Goal: Task Accomplishment & Management: Manage account settings

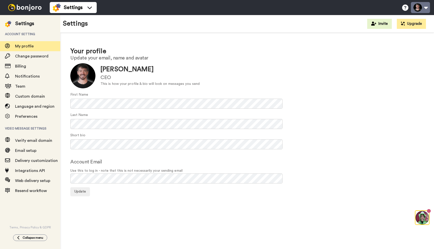
click at [422, 6] on button at bounding box center [420, 7] width 19 height 11
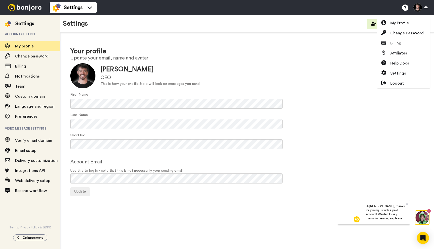
click at [315, 49] on h1 "Your profile" at bounding box center [247, 51] width 354 height 7
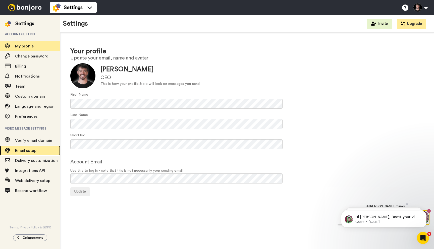
click at [27, 150] on span "Email setup" at bounding box center [25, 151] width 21 height 4
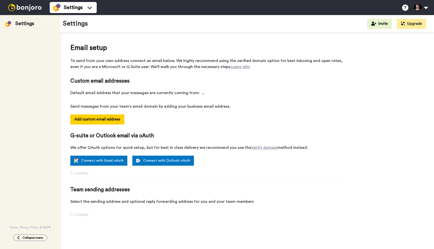
select select "162776"
select select "162761"
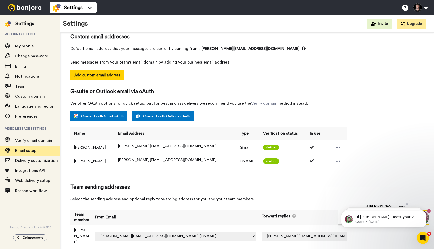
scroll to position [45, 0]
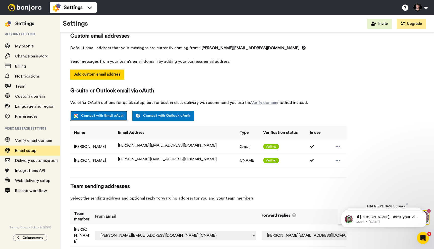
click at [97, 117] on link "Connect with Gmail oAuth" at bounding box center [98, 116] width 57 height 10
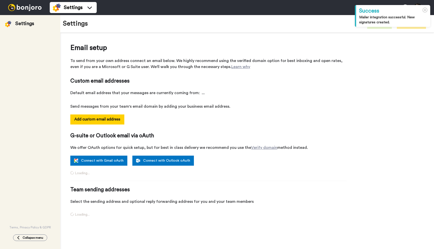
select select "164193"
select select "162761"
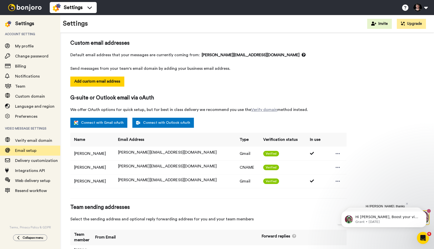
scroll to position [40, 0]
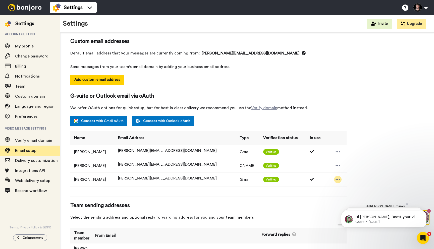
click at [334, 182] on div at bounding box center [338, 180] width 8 height 8
click at [368, 164] on div "Email setup To send from your own address connect an email below. We highly rec…" at bounding box center [247, 137] width 354 height 268
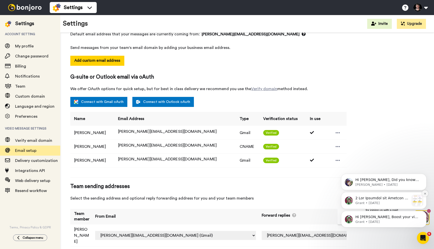
click at [425, 194] on icon "Dismiss notification" at bounding box center [425, 194] width 2 height 2
click at [425, 193] on icon "Dismiss notification" at bounding box center [425, 194] width 3 height 3
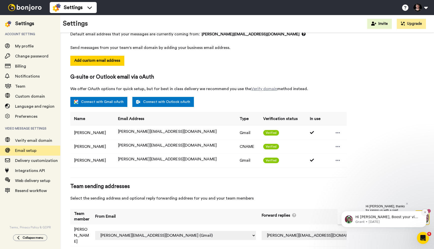
click at [425, 212] on icon "Dismiss notification" at bounding box center [425, 212] width 3 height 3
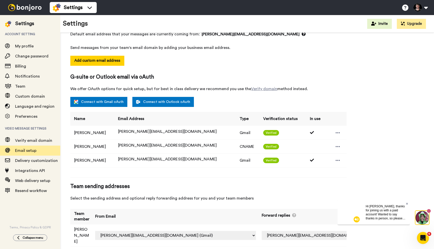
click at [408, 202] on icon at bounding box center [407, 203] width 2 height 3
click at [333, 231] on select "Off douglas@aqualeads.net (Gmail) douglas@aqualeads.net (CNAME) douglas@showcas…" at bounding box center [327, 235] width 130 height 9
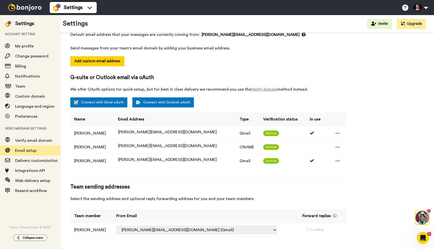
select select "164193"
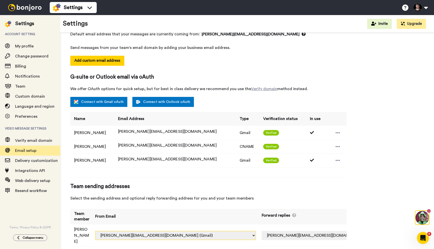
click at [224, 231] on select "douglas.laird+wfesrd@inbound.bonjoromail.com (Default) douglas@aqualeads.net (G…" at bounding box center [175, 235] width 161 height 9
click at [109, 231] on select "douglas.laird+wfesrd@inbound.bonjoromail.com (Default) douglas@aqualeads.net (G…" at bounding box center [175, 235] width 161 height 9
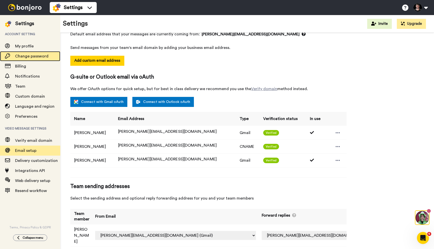
click at [20, 51] on div "Change password" at bounding box center [30, 56] width 60 height 10
click at [21, 5] on img at bounding box center [25, 7] width 38 height 7
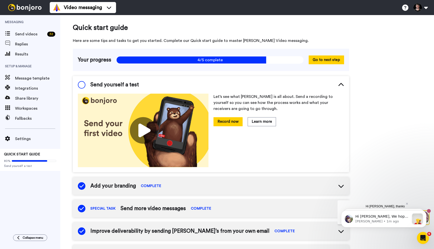
click at [104, 189] on span "Add your branding" at bounding box center [112, 186] width 45 height 8
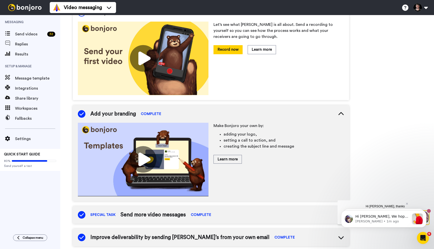
scroll to position [75, 0]
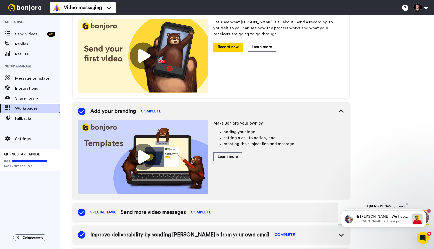
click at [21, 109] on span "Workspaces" at bounding box center [37, 109] width 45 height 6
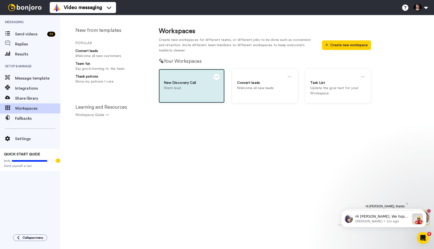
click at [193, 89] on p "Warm lead" at bounding box center [192, 88] width 56 height 5
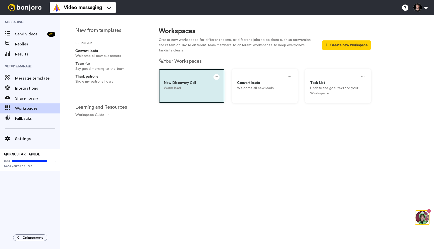
click at [190, 87] on p "Warm lead" at bounding box center [192, 88] width 56 height 5
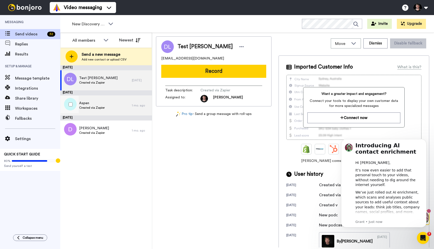
click at [117, 104] on div "Aspen Created via Zapier" at bounding box center [96, 105] width 72 height 20
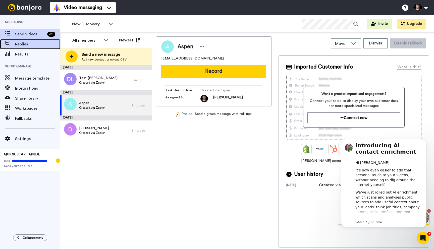
click at [26, 45] on span "Replies" at bounding box center [37, 44] width 45 height 6
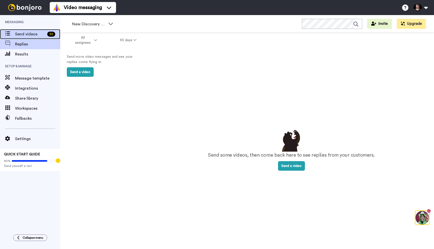
click at [29, 34] on span "Send videos" at bounding box center [30, 34] width 30 height 6
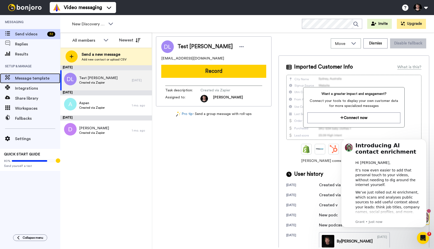
click at [35, 79] on span "Message template" at bounding box center [37, 78] width 45 height 6
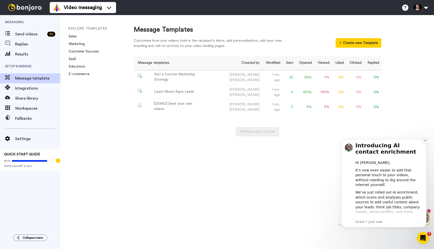
click at [424, 141] on icon "Dismiss notification" at bounding box center [425, 140] width 3 height 3
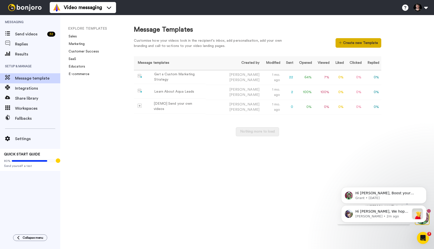
click at [358, 41] on button "Create new Template" at bounding box center [358, 43] width 45 height 10
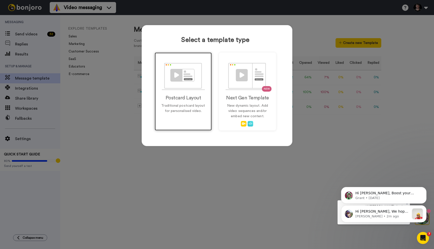
click at [190, 101] on h2 "Postcard Layout" at bounding box center [183, 98] width 46 height 6
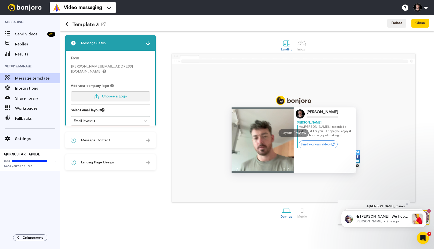
click at [104, 95] on span "Choose a Logo" at bounding box center [114, 97] width 25 height 4
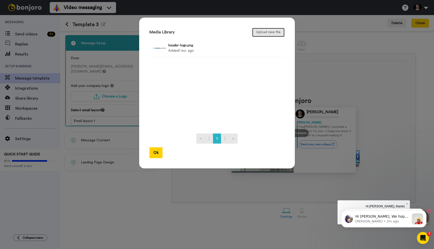
click at [267, 33] on button "Upload new file" at bounding box center [268, 32] width 32 height 9
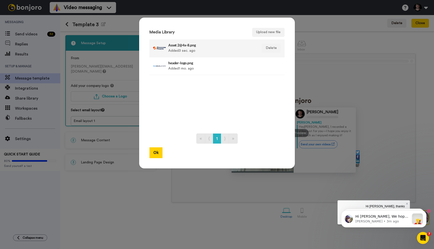
click at [184, 46] on h4 "Asset 2@4x-8.png" at bounding box center [211, 45] width 87 height 4
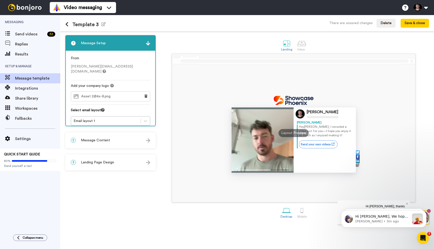
click at [97, 138] on span "Message Content" at bounding box center [95, 140] width 29 height 5
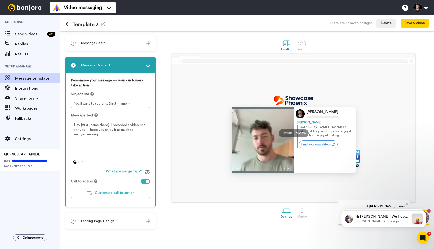
click at [145, 182] on div at bounding box center [146, 181] width 10 height 5
drag, startPoint x: 91, startPoint y: 136, endPoint x: 83, endPoint y: 131, distance: 9.5
click at [83, 131] on textarea "Hey {first_name|there}, I recorded a video just for you—I hope you enjoy it as …" at bounding box center [110, 143] width 79 height 44
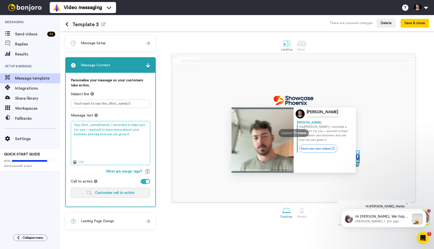
type textarea "Hey {first_name|there}, I recorded a video just for you— excited to learn more …"
click at [122, 192] on span "Customise call to action" at bounding box center [114, 193] width 39 height 4
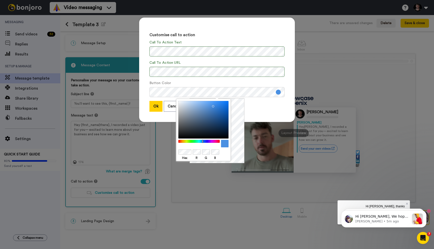
click at [243, 111] on div "Hex R G B" at bounding box center [217, 130] width 55 height 65
click at [147, 98] on div "Customise call to action Call To Action Text Call To Action URL Button Color Ok…" at bounding box center [217, 70] width 156 height 105
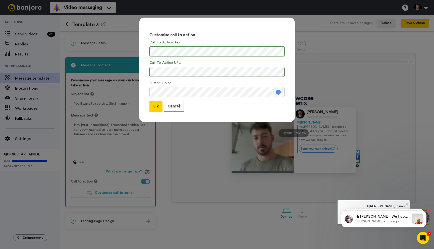
click at [280, 91] on button at bounding box center [278, 92] width 5 height 5
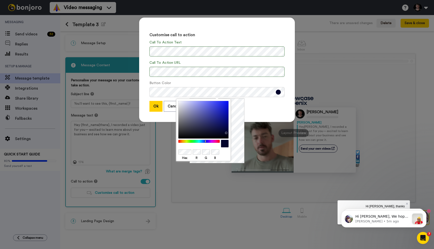
click at [276, 105] on div "Ok Cancel" at bounding box center [216, 106] width 135 height 11
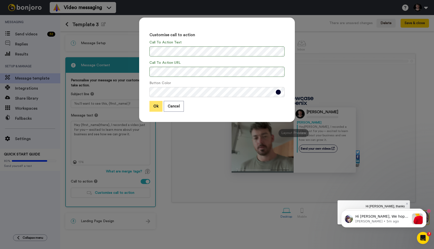
click at [155, 106] on button "Ok" at bounding box center [155, 106] width 13 height 11
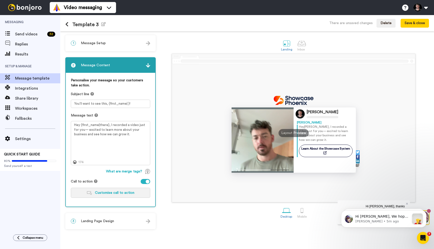
click at [104, 192] on span "Customise call to action" at bounding box center [114, 193] width 39 height 4
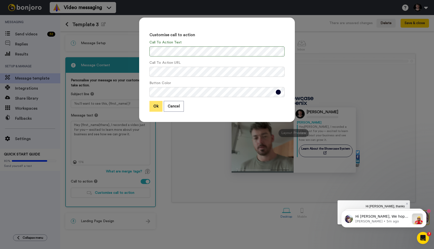
click at [155, 104] on button "Ok" at bounding box center [155, 106] width 13 height 11
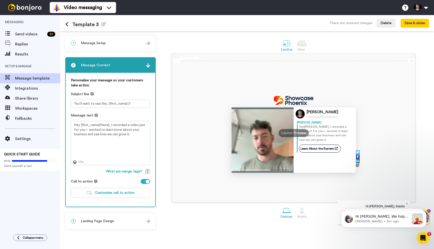
click at [113, 221] on span "Landing Page Design" at bounding box center [97, 221] width 33 height 5
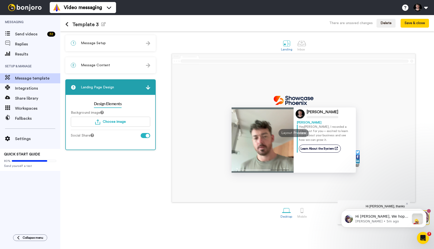
click at [145, 135] on div at bounding box center [146, 135] width 10 height 5
click at [108, 121] on span "Choose image" at bounding box center [114, 122] width 23 height 4
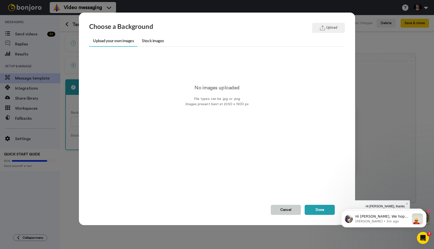
click at [289, 208] on button "Cancel" at bounding box center [286, 210] width 30 height 10
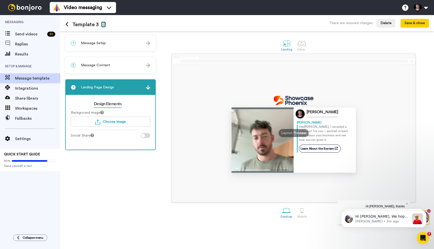
click at [103, 24] on icon "button" at bounding box center [103, 24] width 5 height 4
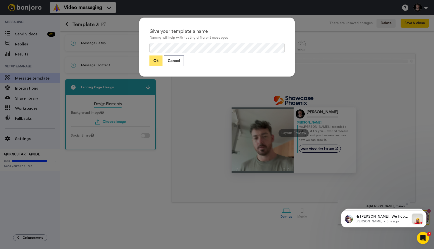
click at [160, 60] on button "Ok" at bounding box center [155, 61] width 13 height 11
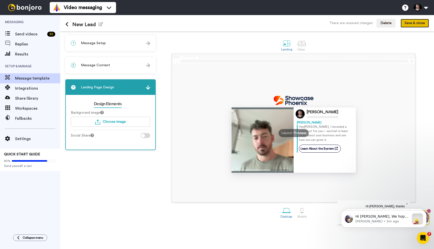
click at [413, 24] on button "Save & close" at bounding box center [415, 23] width 28 height 9
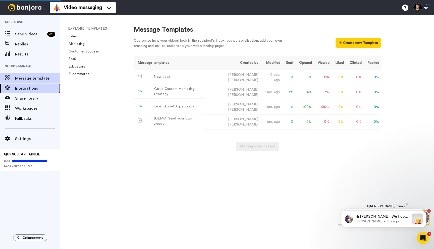
click at [26, 90] on span "Integrations" at bounding box center [37, 88] width 45 height 6
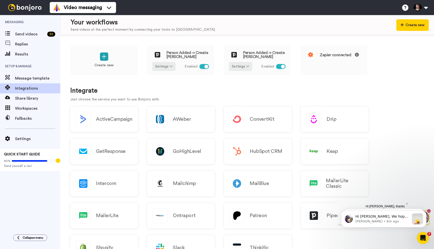
click at [183, 89] on h1 "Integrate" at bounding box center [247, 90] width 354 height 7
click at [321, 54] on span "Zapier connected" at bounding box center [339, 55] width 39 height 4
click at [25, 106] on span "Workspaces" at bounding box center [37, 109] width 45 height 6
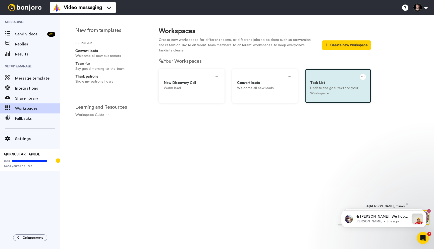
click at [329, 81] on div "Task List" at bounding box center [338, 82] width 56 height 5
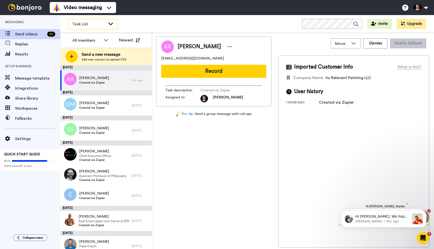
click at [86, 22] on span "Task List" at bounding box center [89, 24] width 34 height 6
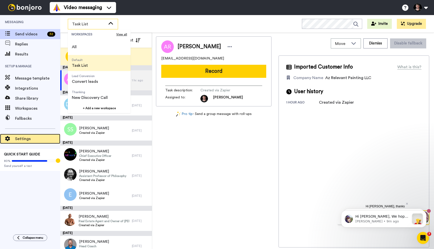
click at [20, 136] on div "Settings" at bounding box center [30, 139] width 60 height 10
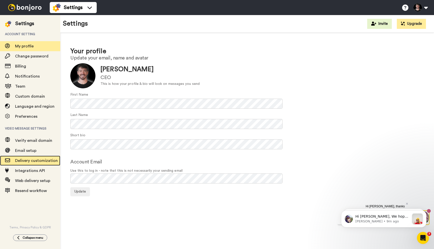
click at [27, 159] on span "Delivery customization" at bounding box center [36, 161] width 43 height 4
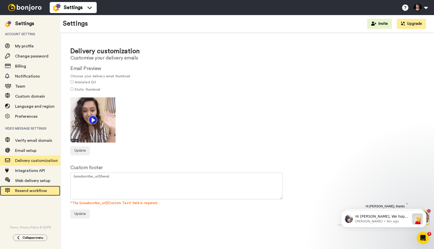
click at [32, 192] on span "Resend workflow" at bounding box center [31, 191] width 32 height 4
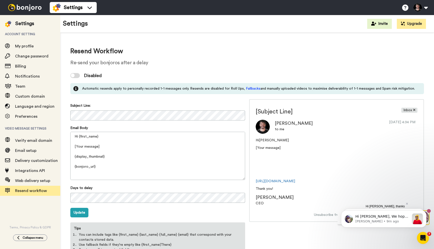
click at [78, 74] on div at bounding box center [75, 75] width 10 height 5
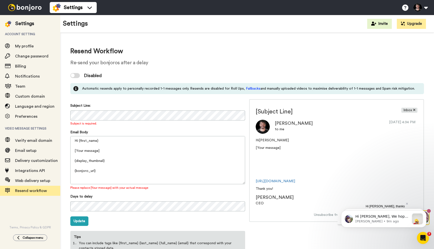
click at [77, 75] on div at bounding box center [75, 75] width 10 height 5
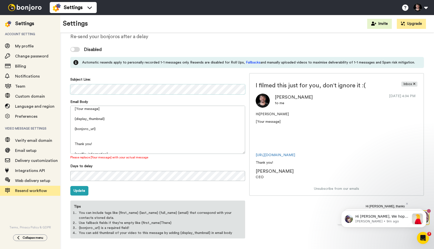
scroll to position [17, 0]
click at [81, 191] on button "Update" at bounding box center [79, 191] width 18 height 10
click at [76, 49] on div at bounding box center [75, 49] width 10 height 5
drag, startPoint x: 107, startPoint y: 122, endPoint x: 71, endPoint y: 116, distance: 36.5
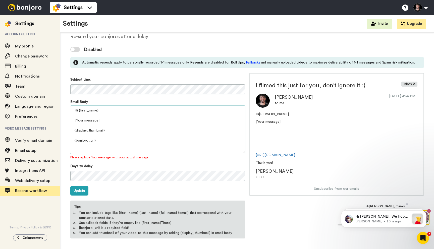
click at [71, 116] on textarea "Hi {first_name} [Your message] {display_thumbnail} {bonjoro_url} Thank you! {pr…" at bounding box center [157, 130] width 175 height 48
click at [79, 111] on textarea "Hi {first_name} [Your message] {display_thumbnail} {bonjoro_url} Thank you! {pr…" at bounding box center [157, 130] width 175 height 48
drag, startPoint x: 107, startPoint y: 121, endPoint x: 72, endPoint y: 120, distance: 35.7
click at [72, 120] on textarea "{first_name} [Your message] {display_thumbnail} {bonjoro_url} Thank you! {profi…" at bounding box center [157, 130] width 175 height 48
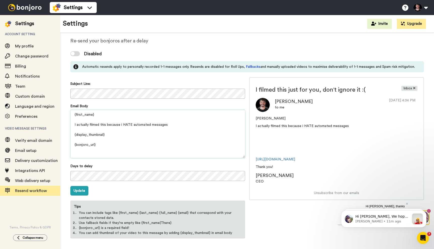
click at [122, 125] on textarea "{first_name} I actually filmed this because i HATE automated messages {display_…" at bounding box center [157, 134] width 175 height 48
click at [179, 125] on textarea "{first_name} I actually filmed this because I HATE automated messages {display_…" at bounding box center [157, 134] width 175 height 48
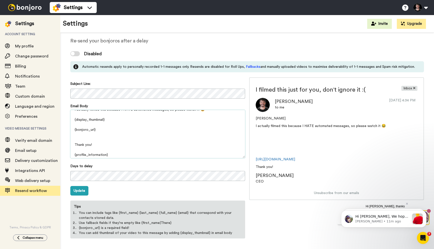
scroll to position [17, 0]
click at [94, 144] on textarea "{first_name} I actually filmed this because I HATE automated messages, so pleas…" at bounding box center [157, 134] width 175 height 48
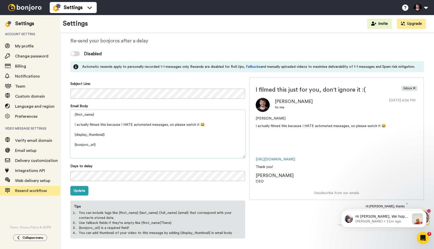
click at [101, 116] on textarea "{first_name} I actually filmed this because I HATE automated messages, so pleas…" at bounding box center [157, 134] width 175 height 48
type textarea "{first_name}... I actually filmed this because I HATE automated messages, so pl…"
click at [76, 190] on button "Update" at bounding box center [79, 191] width 18 height 10
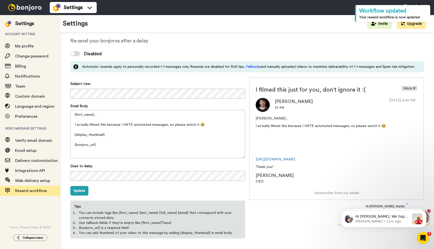
click at [75, 54] on div at bounding box center [75, 53] width 10 height 5
click at [189, 77] on div "Subject Line: Email Body {first_name}... I actually filmed this because I HATE …" at bounding box center [247, 159] width 354 height 165
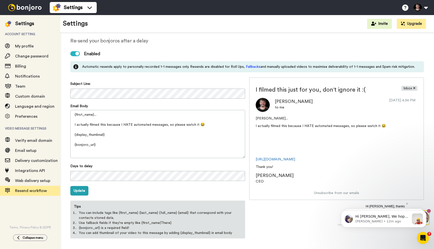
click at [14, 11] on div at bounding box center [25, 7] width 50 height 15
click at [24, 6] on img at bounding box center [25, 7] width 38 height 7
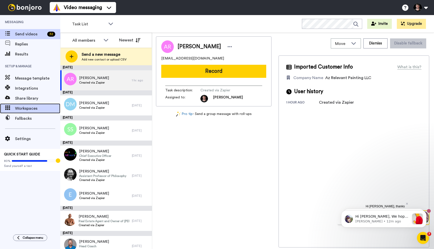
click at [27, 107] on span "Workspaces" at bounding box center [37, 109] width 45 height 6
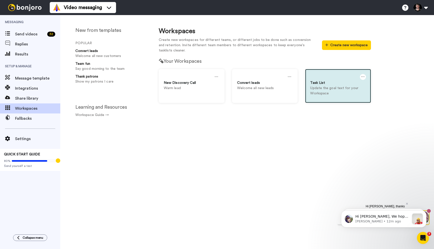
click at [361, 78] on icon at bounding box center [363, 77] width 4 height 6
click at [330, 81] on div "Settings" at bounding box center [340, 79] width 45 height 10
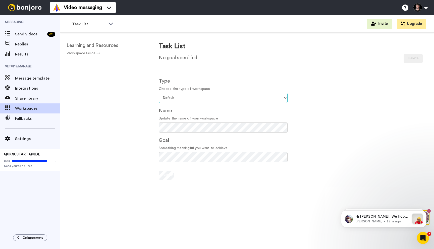
click at [193, 98] on select "Select your workspace type Default Onboarding Activation Retention Team updates…" at bounding box center [223, 98] width 129 height 10
select select "Lead Conversion"
click at [159, 93] on select "Select your workspace type Default Onboarding Activation Retention Team updates…" at bounding box center [223, 98] width 129 height 10
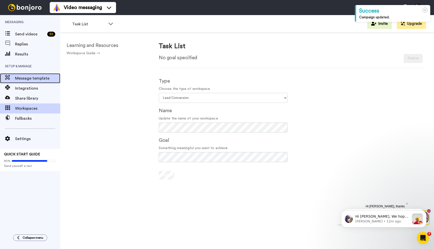
click at [28, 78] on span "Message template" at bounding box center [37, 78] width 45 height 6
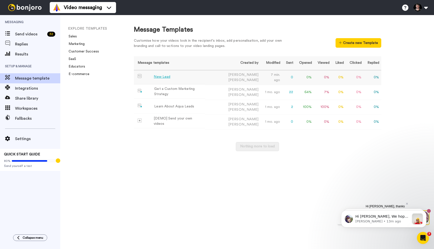
click at [165, 77] on div "New Lead" at bounding box center [162, 76] width 17 height 5
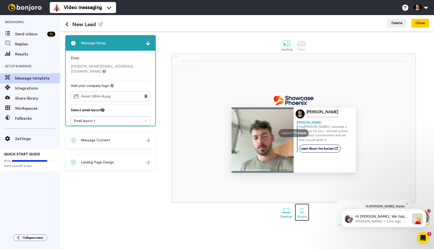
click at [301, 215] on div at bounding box center [302, 210] width 9 height 9
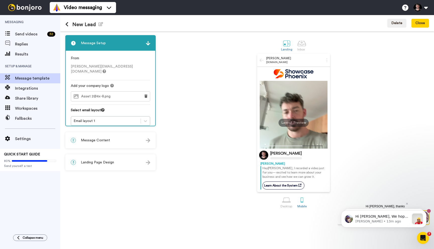
click at [92, 137] on div "2 Message Content" at bounding box center [110, 140] width 89 height 15
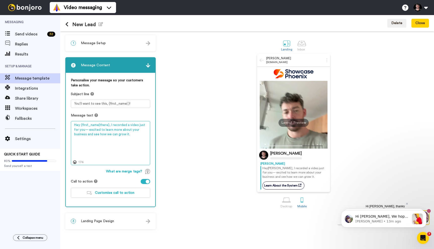
click at [81, 126] on textarea "Hey {first_name|there}, I recorded a video just for you— excited to learn more …" at bounding box center [110, 143] width 79 height 44
click at [95, 126] on textarea "{first_name|there}, I recorded a video just for you— excited to learn more abou…" at bounding box center [110, 143] width 79 height 44
click at [77, 130] on textarea "{first_name|Hey}, I recorded a video just for you— excited to learn more about …" at bounding box center [110, 143] width 79 height 44
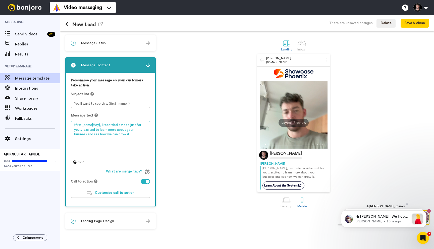
click at [129, 138] on textarea "{first_name|Hey}, I recorded a video just for you... excited to learn more abou…" at bounding box center [110, 143] width 79 height 44
type textarea "{first_name|Hey}, I recorded a video just for you... excited to learn more abou…"
click at [412, 27] on button "Save & close" at bounding box center [415, 23] width 28 height 9
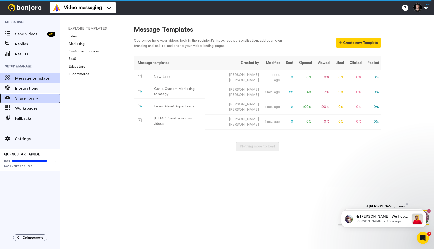
click at [26, 100] on span "Share library" at bounding box center [37, 98] width 45 height 6
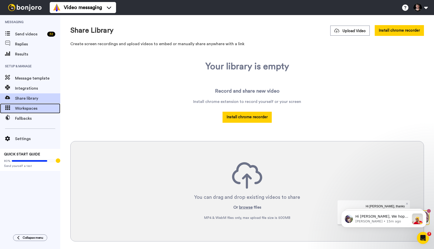
click at [24, 110] on span "Workspaces" at bounding box center [37, 109] width 45 height 6
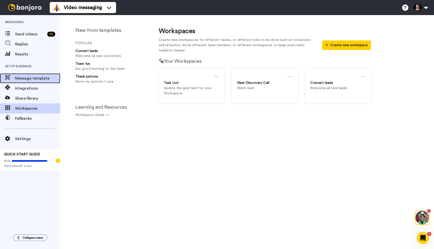
click at [21, 77] on span "Message template" at bounding box center [37, 78] width 45 height 6
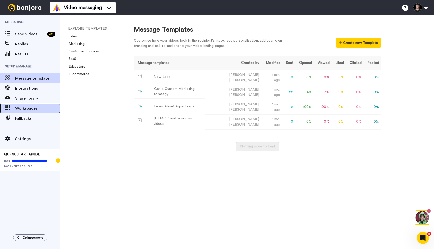
click at [30, 110] on span "Workspaces" at bounding box center [37, 109] width 45 height 6
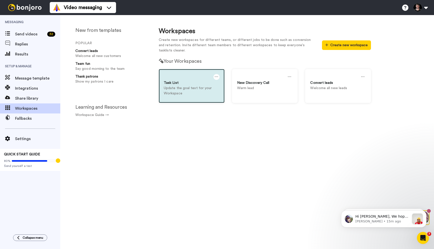
click at [215, 77] on icon at bounding box center [217, 77] width 4 height 6
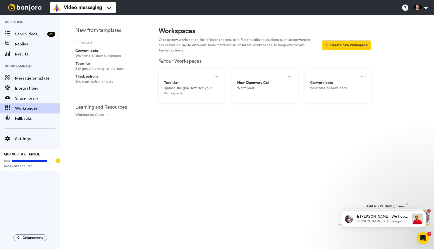
click at [208, 116] on div "Workspaces Create new workspaces for different teams, or different jobs to be d…" at bounding box center [265, 136] width 232 height 227
click at [134, 115] on li "Workspace Guide →" at bounding box center [111, 115] width 73 height 5
